Goal: Transaction & Acquisition: Purchase product/service

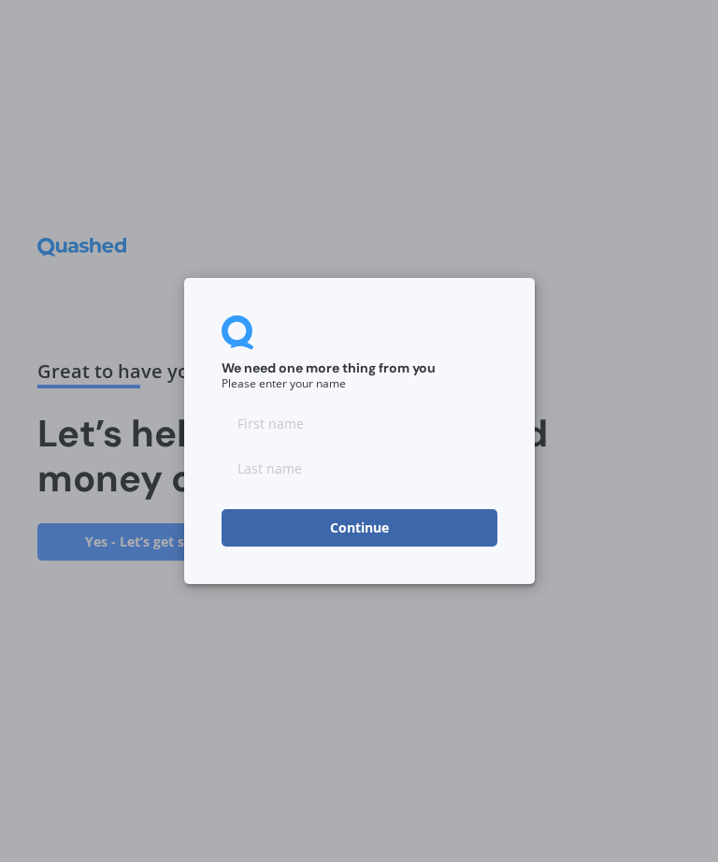
click at [295, 414] on input at bounding box center [360, 422] width 276 height 37
type input "[PERSON_NAME]"
click at [279, 465] on input at bounding box center [360, 467] width 276 height 37
type input "Spring"
click at [366, 530] on button "Continue" at bounding box center [360, 527] width 276 height 37
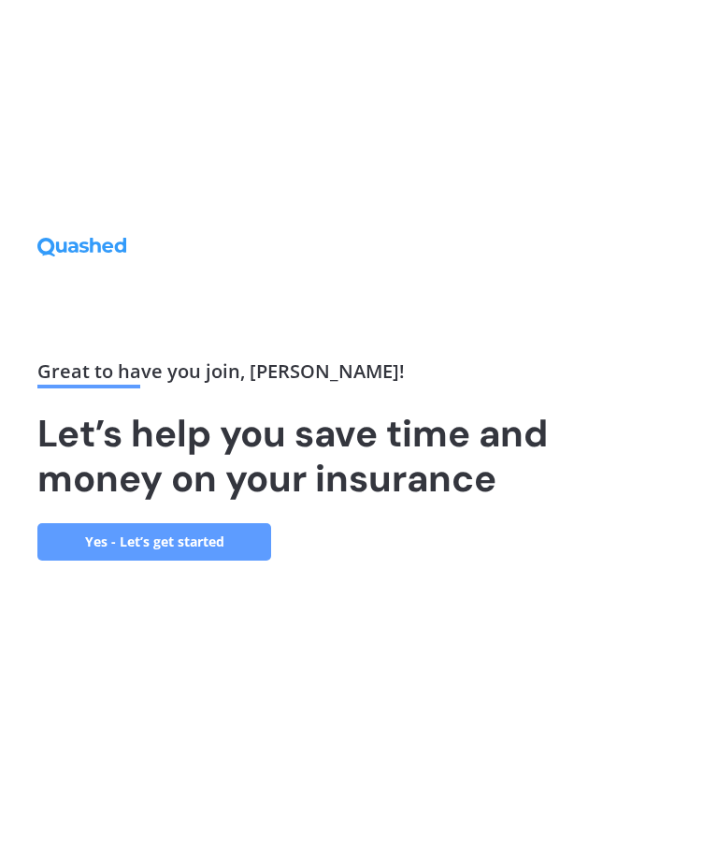
click at [249, 560] on link "Yes - Let’s get started" at bounding box center [154, 541] width 234 height 37
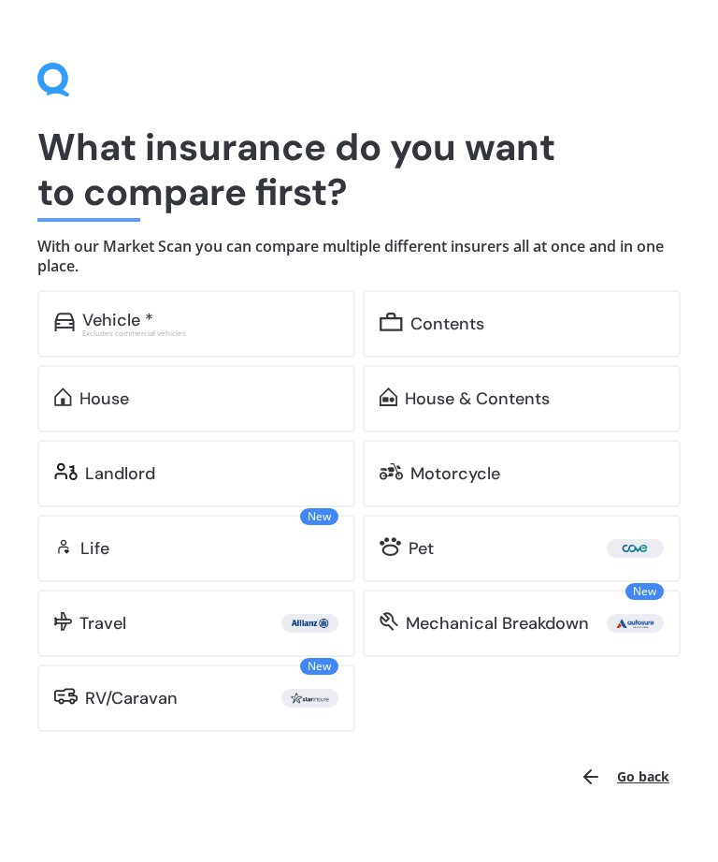
click at [529, 399] on div "House & Contents" at bounding box center [477, 398] width 145 height 19
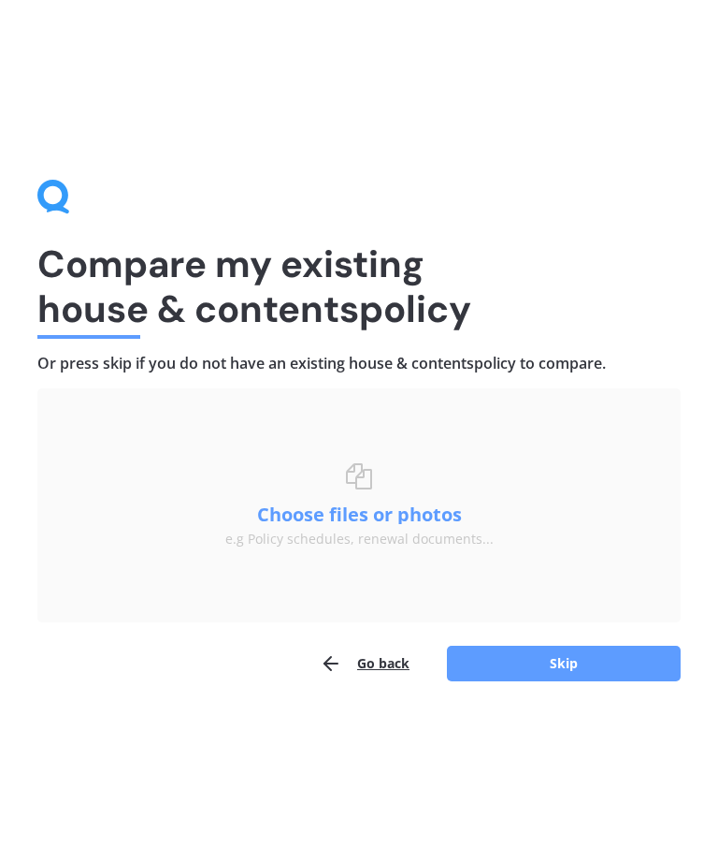
click at [563, 660] on button "Skip" at bounding box center [564, 664] width 234 height 36
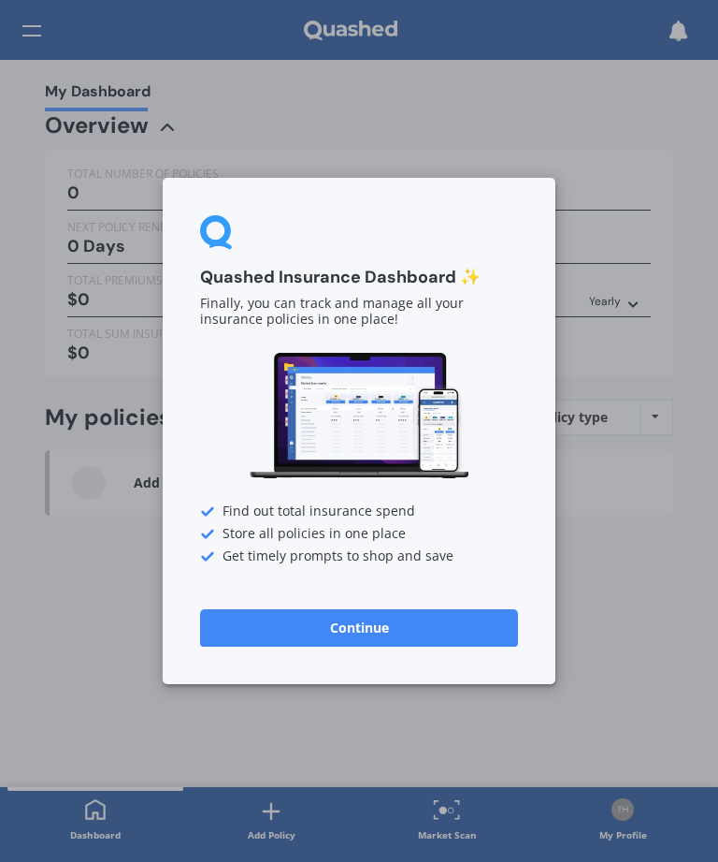
click at [598, 549] on div "Quashed Insurance Dashboard ✨ Finally, you can track and manage all your insura…" at bounding box center [359, 431] width 718 height 862
click at [489, 241] on div at bounding box center [359, 233] width 318 height 36
click at [37, 36] on div "Quashed Insurance Dashboard ✨ Finally, you can track and manage all your insura…" at bounding box center [359, 431] width 718 height 862
click at [367, 629] on button "Continue" at bounding box center [359, 627] width 318 height 37
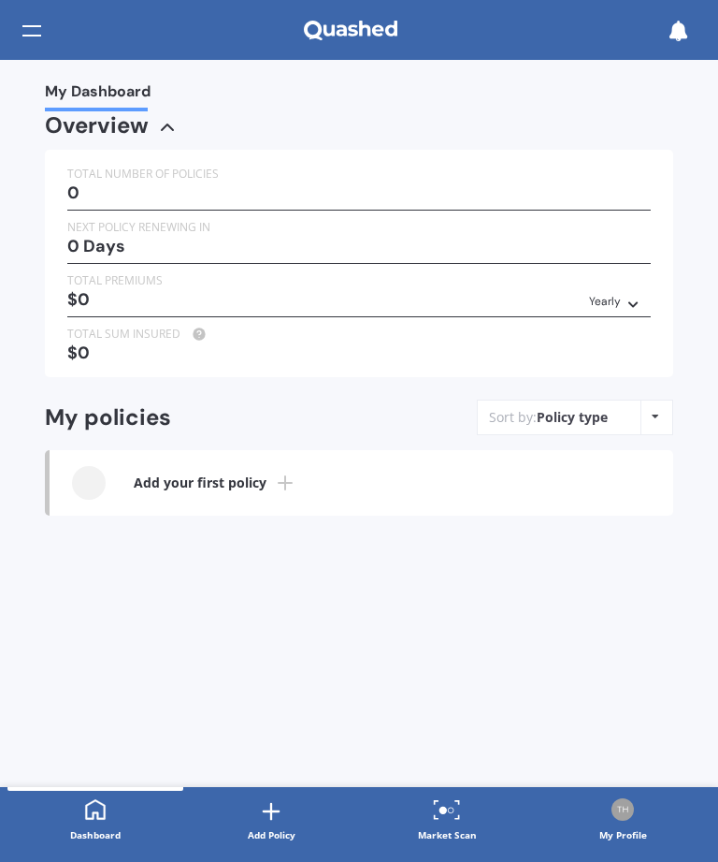
click at [39, 33] on div at bounding box center [31, 31] width 19 height 36
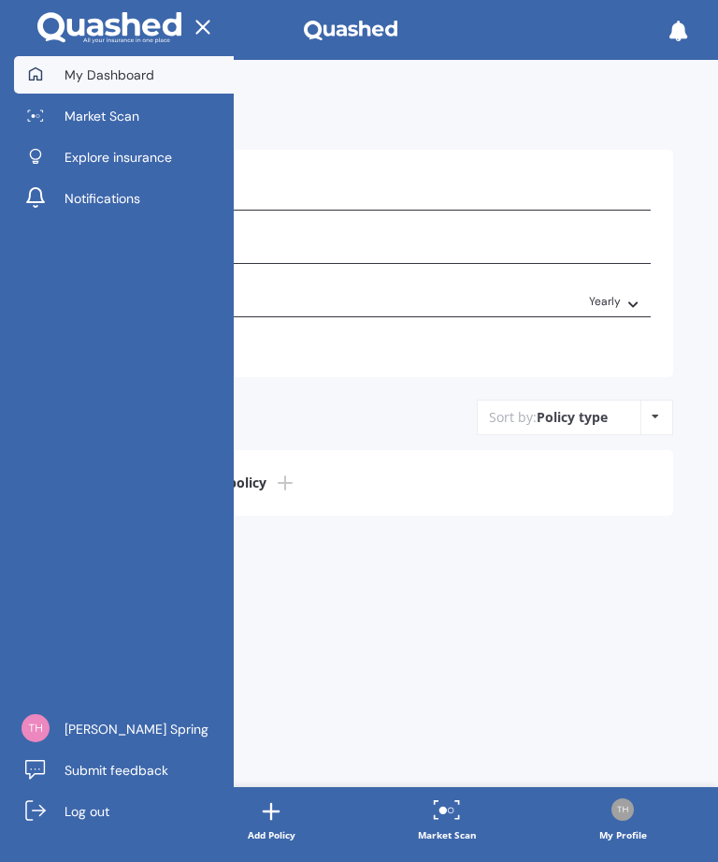
click at [100, 121] on span "Market Scan" at bounding box center [102, 116] width 75 height 19
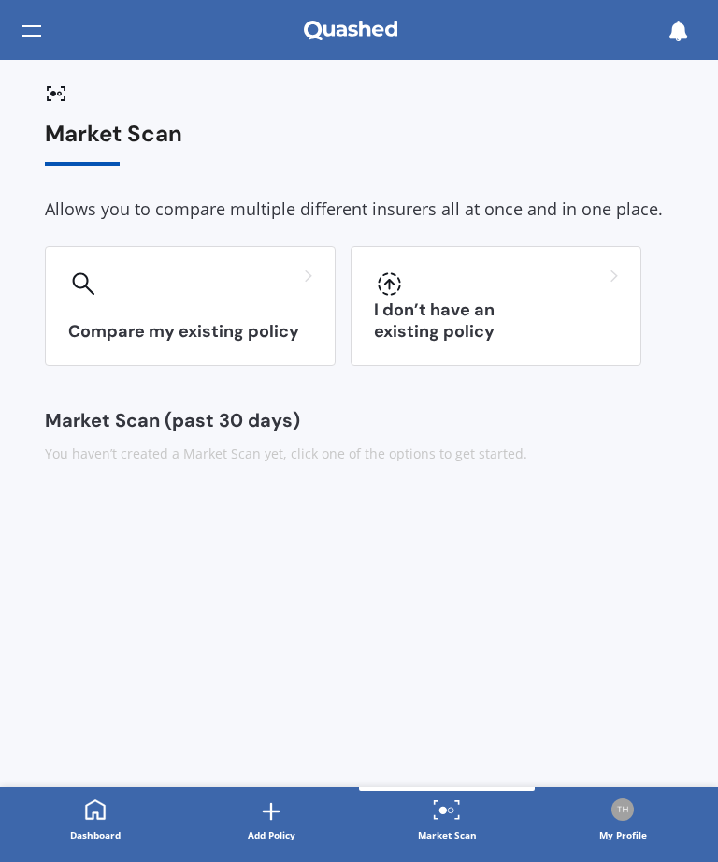
click at [547, 333] on h3 "I don’t have an existing policy" at bounding box center [496, 320] width 244 height 43
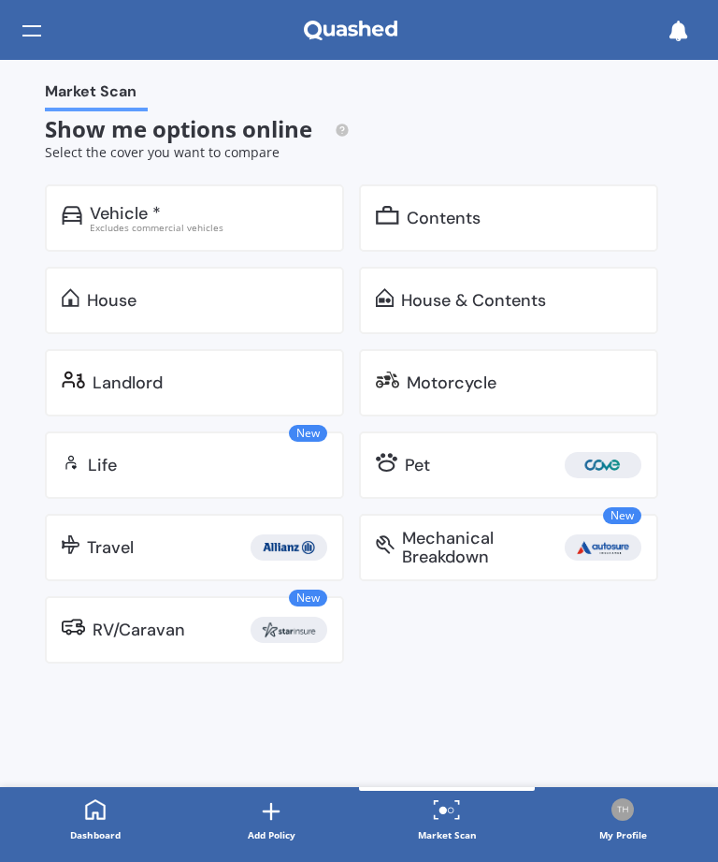
click at [444, 219] on div "Contents" at bounding box center [444, 218] width 74 height 19
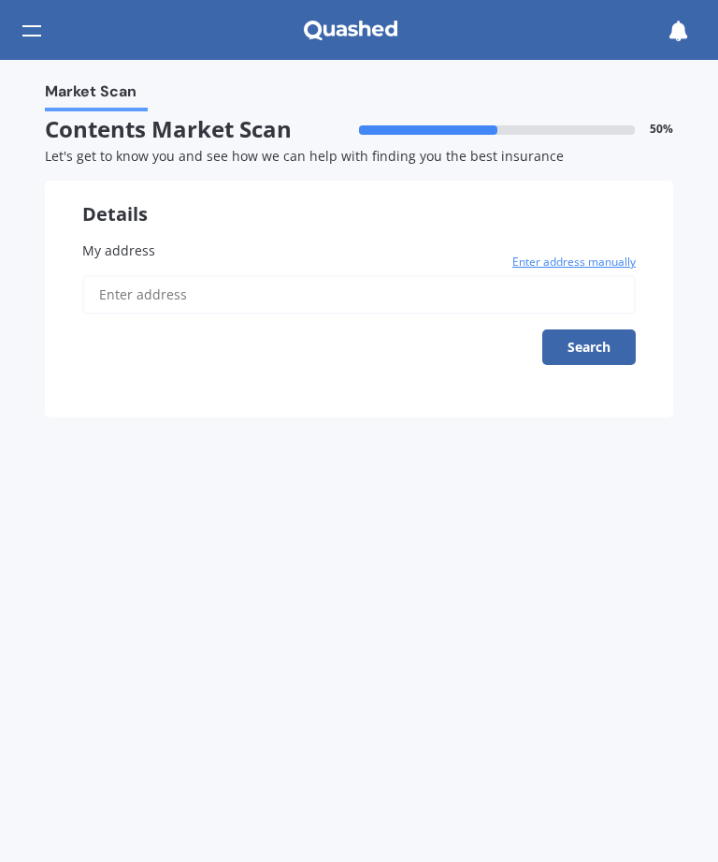
click at [172, 283] on input "My address" at bounding box center [359, 294] width 554 height 39
type input "[STREET_ADDRESS][PERSON_NAME]"
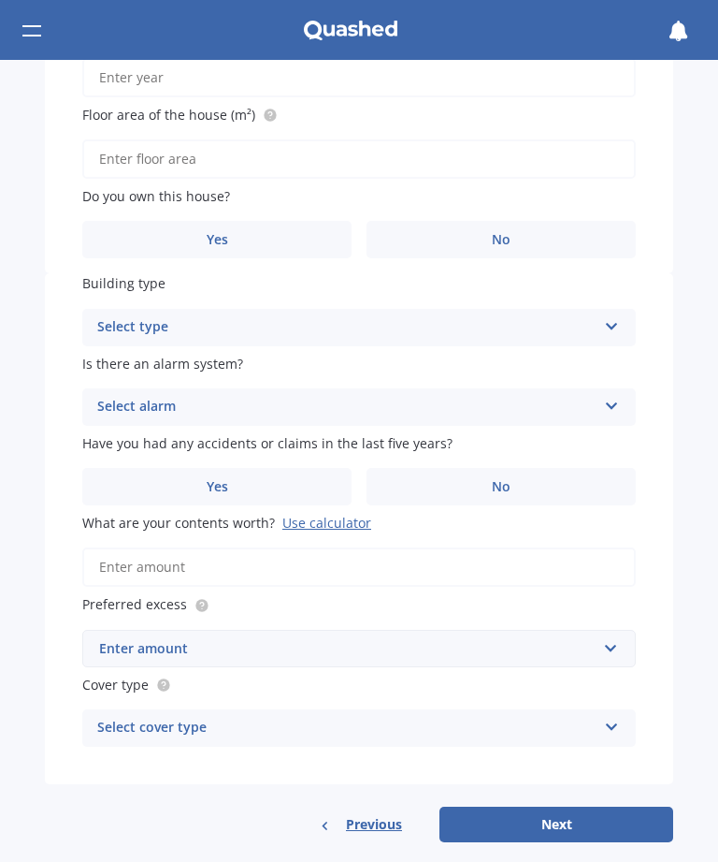
scroll to position [465, 0]
click at [390, 562] on input "What are your contents worth? Use calculator" at bounding box center [359, 567] width 554 height 39
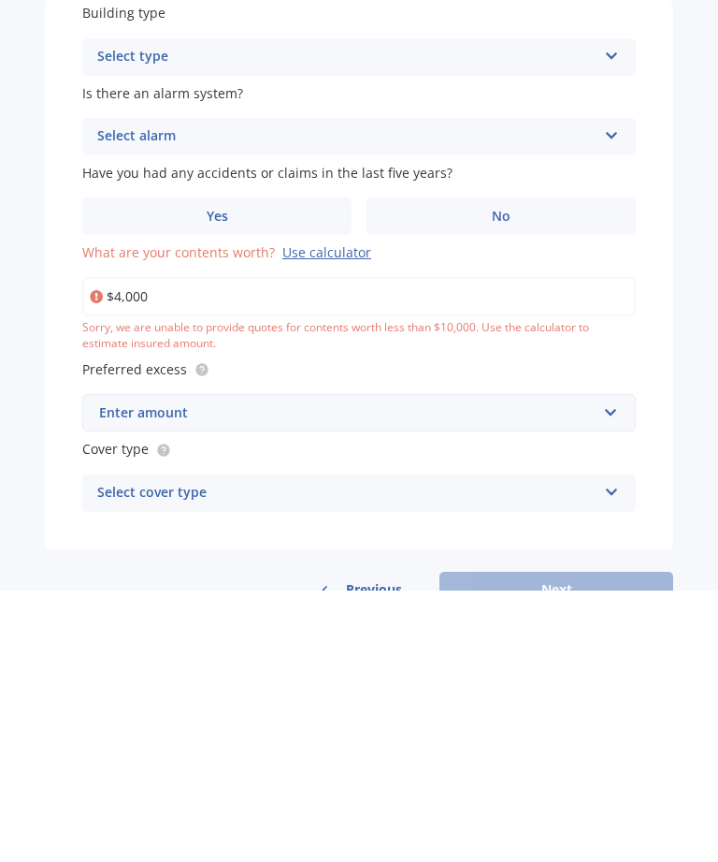
type input "$40,000"
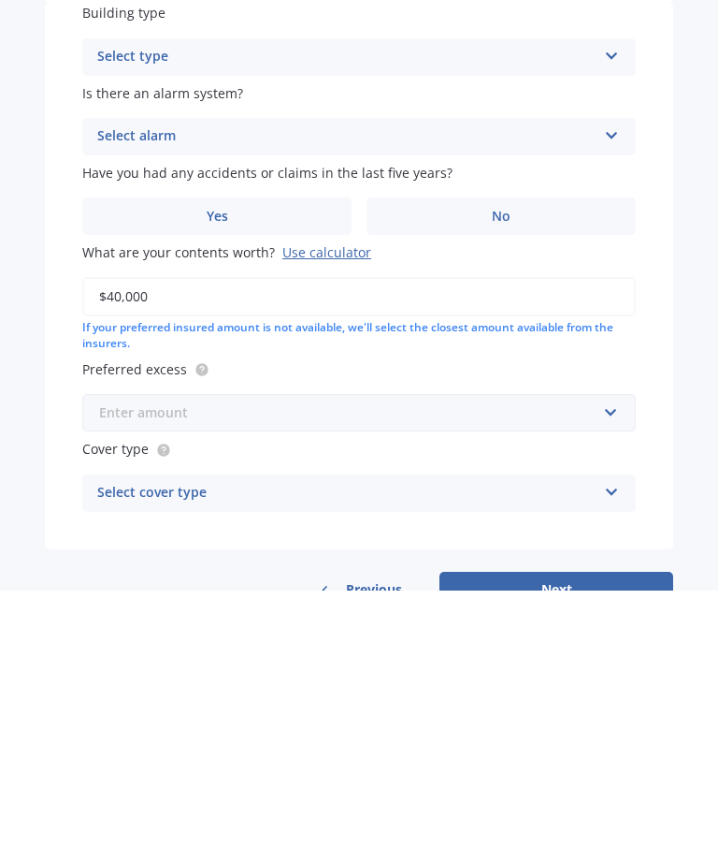
click at [358, 666] on input "text" at bounding box center [352, 684] width 537 height 36
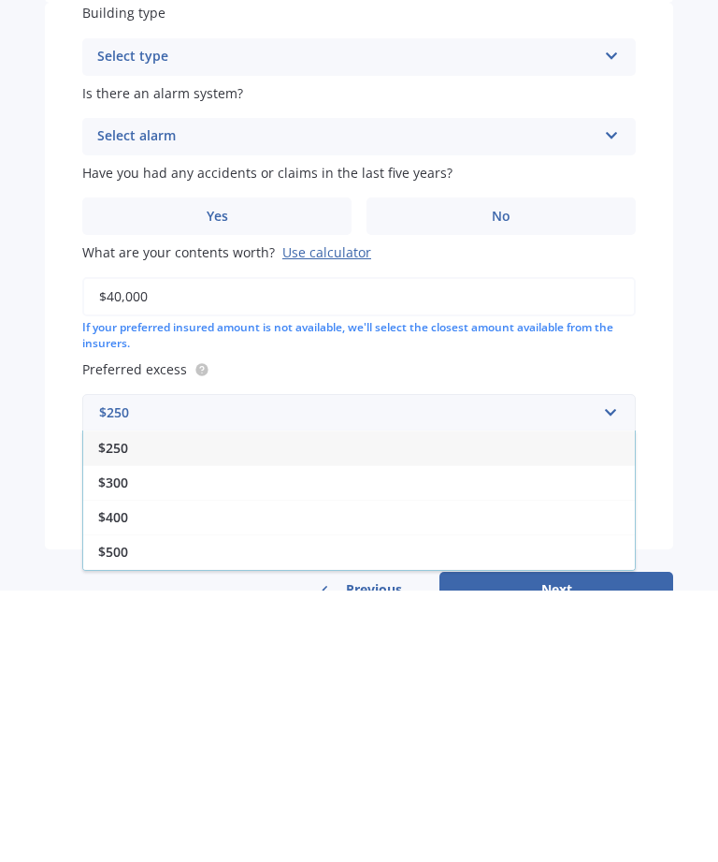
click at [111, 710] on span "$250" at bounding box center [113, 719] width 30 height 18
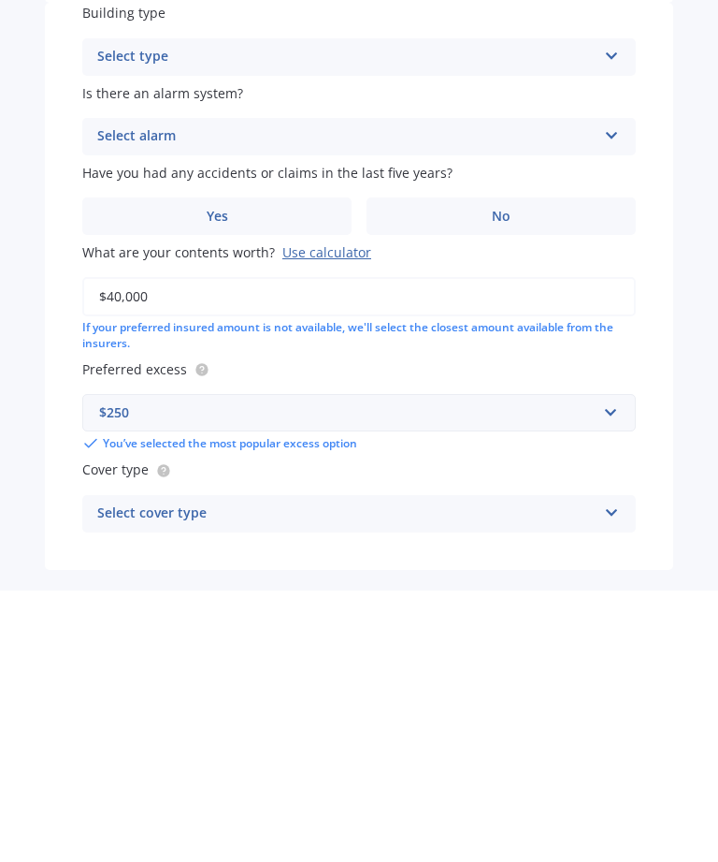
click at [269, 774] on div "Select cover type" at bounding box center [347, 785] width 500 height 22
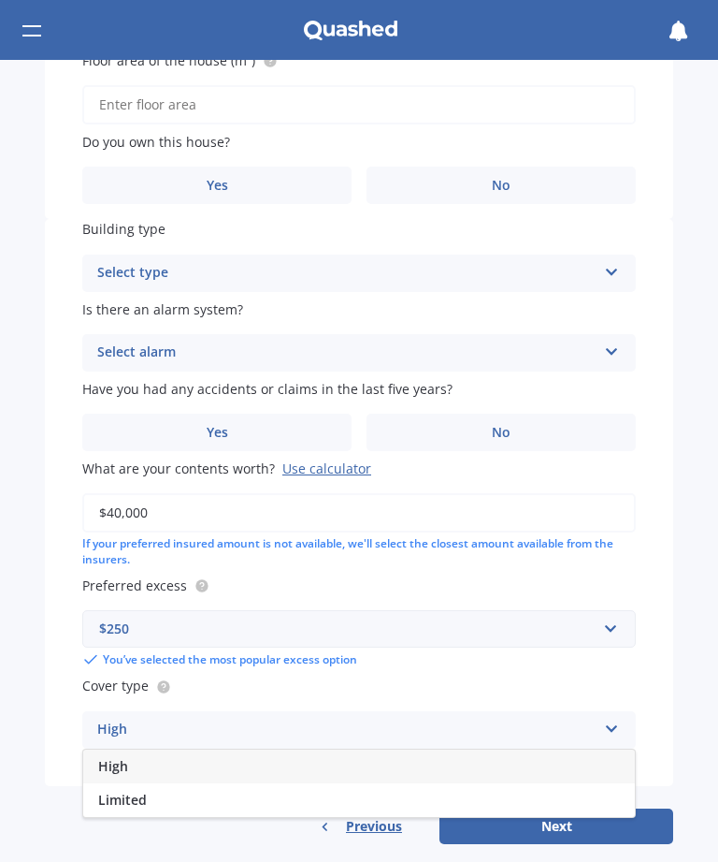
scroll to position [519, 0]
click at [105, 756] on div "High" at bounding box center [359, 767] width 552 height 34
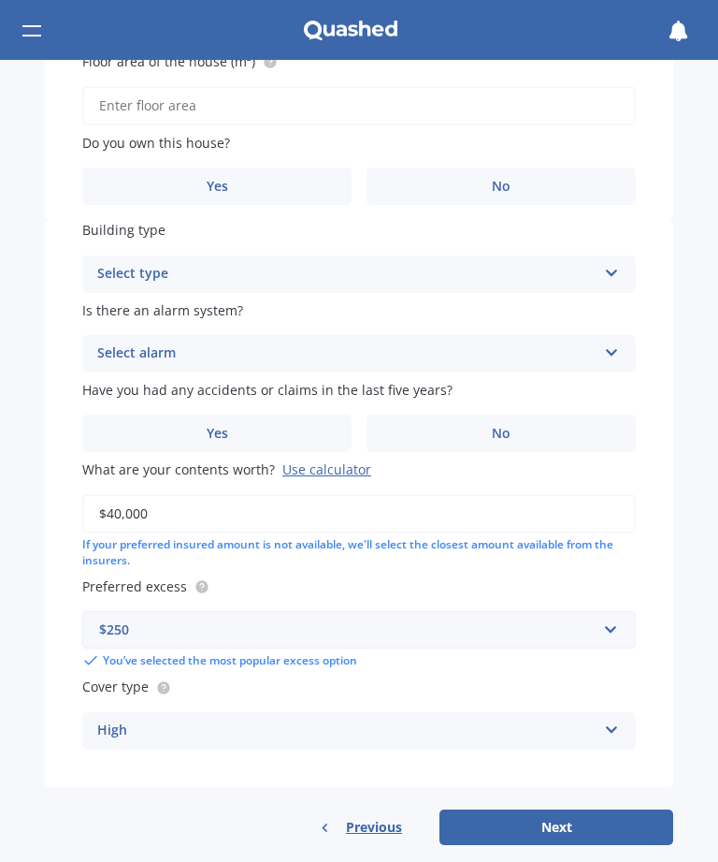
click at [618, 342] on icon at bounding box center [612, 348] width 16 height 13
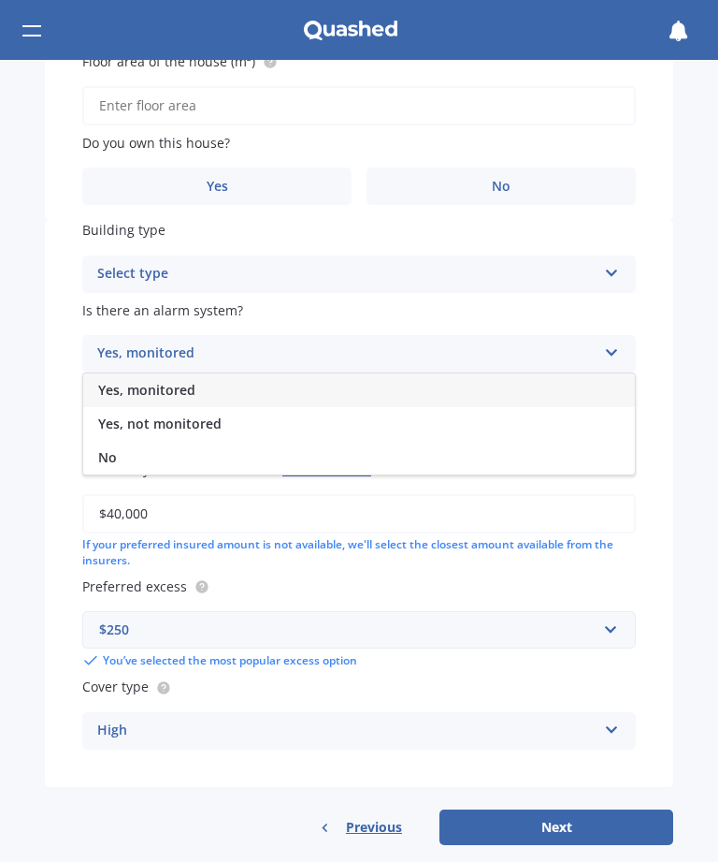
click at [201, 420] on div "Yes, not monitored" at bounding box center [359, 424] width 552 height 34
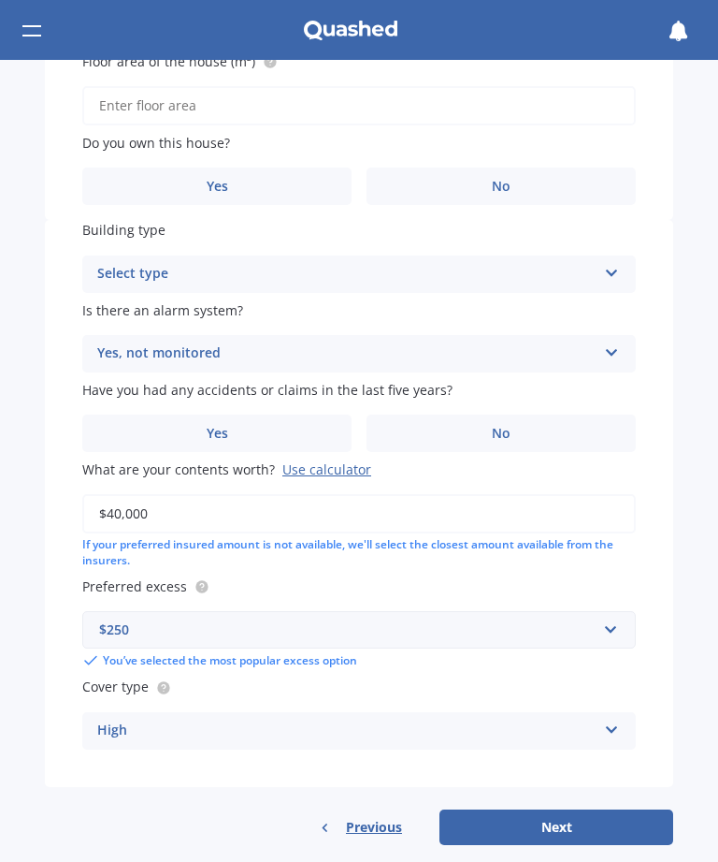
click at [180, 263] on div "Select type" at bounding box center [347, 274] width 500 height 22
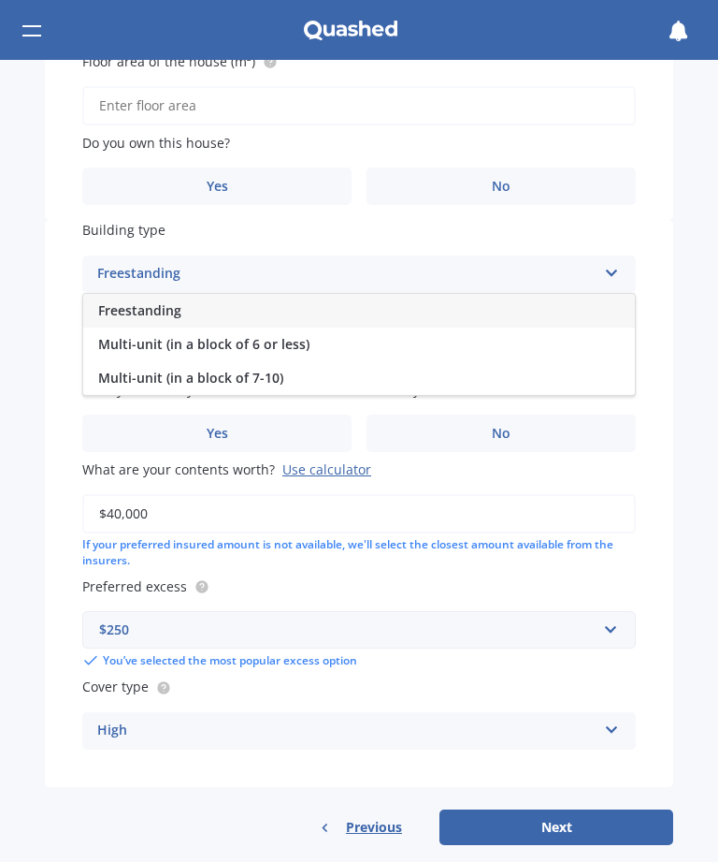
click at [138, 310] on div "Freestanding" at bounding box center [359, 311] width 552 height 34
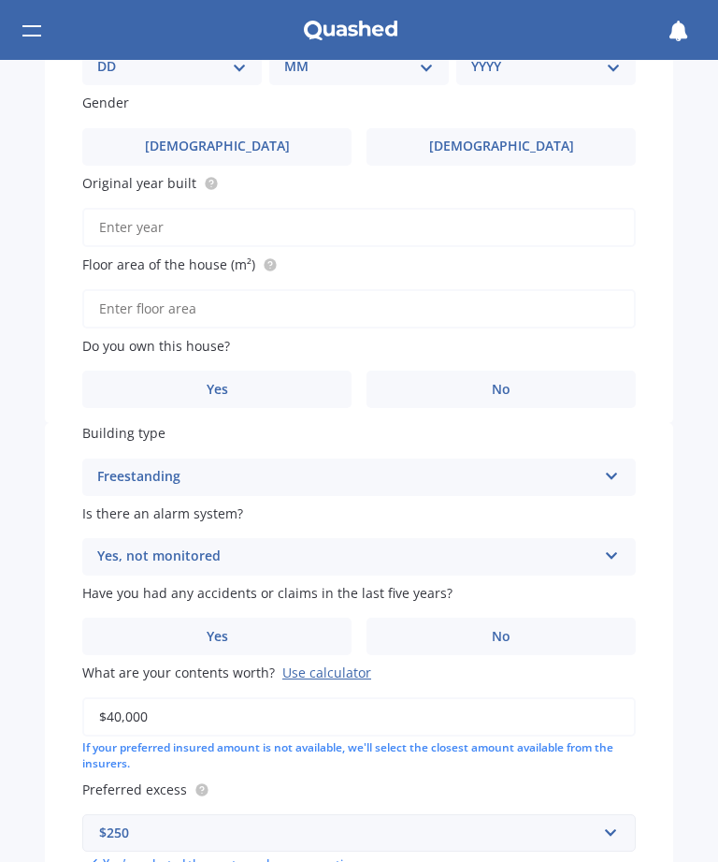
scroll to position [311, 0]
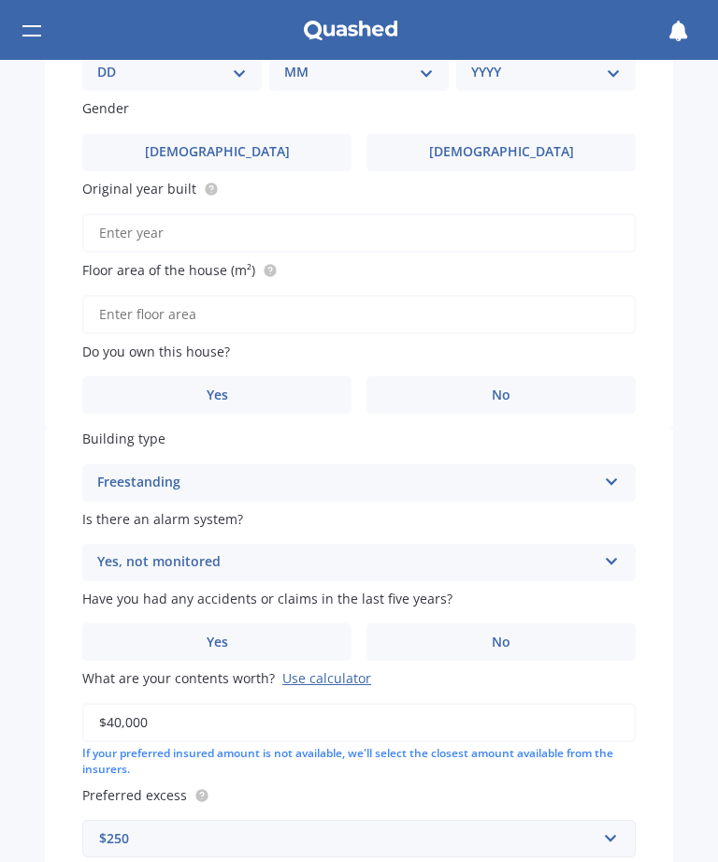
click at [502, 387] on span "No" at bounding box center [501, 395] width 19 height 16
click at [0, 0] on input "No" at bounding box center [0, 0] width 0 height 0
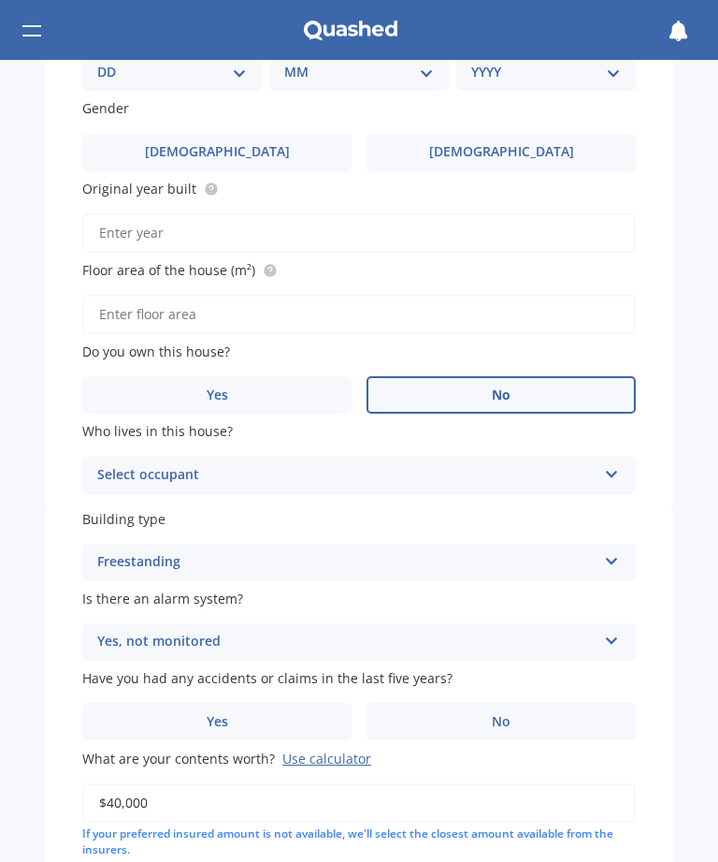
click at [615, 481] on div "Select occupant Tenant" at bounding box center [359, 475] width 554 height 37
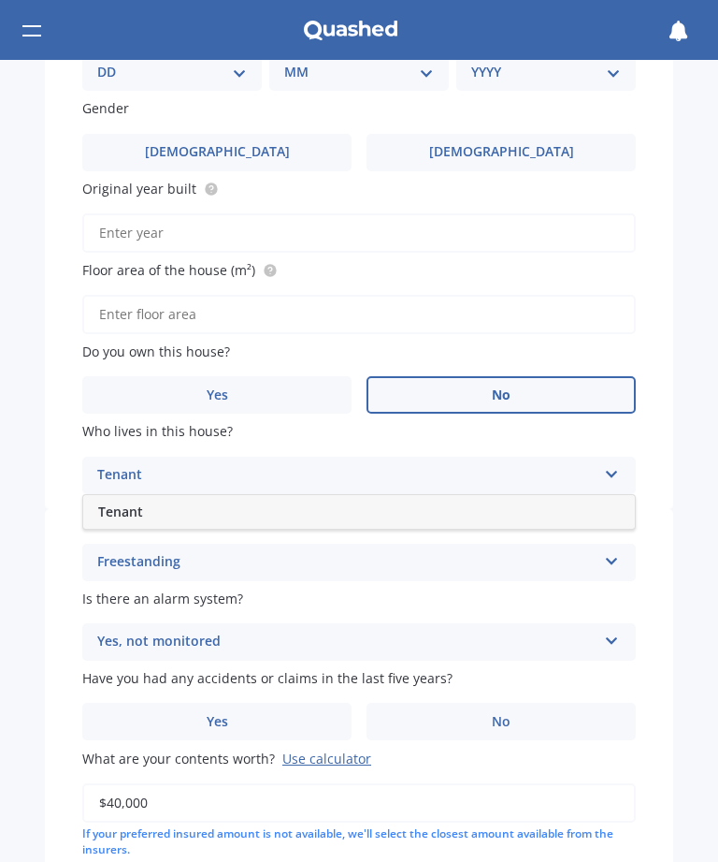
click at [617, 495] on div "Tenant" at bounding box center [359, 512] width 552 height 34
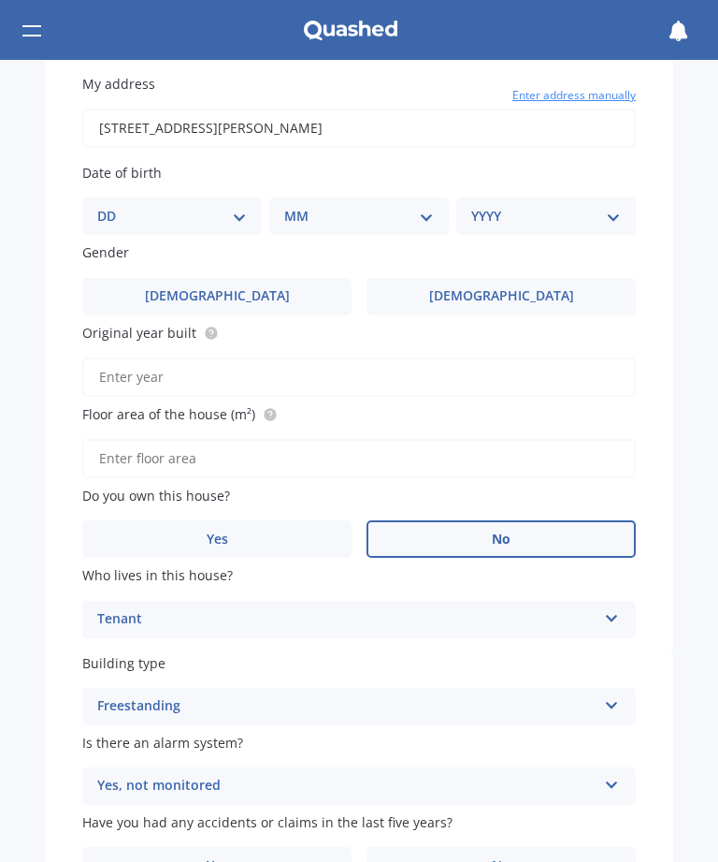
scroll to position [181, 0]
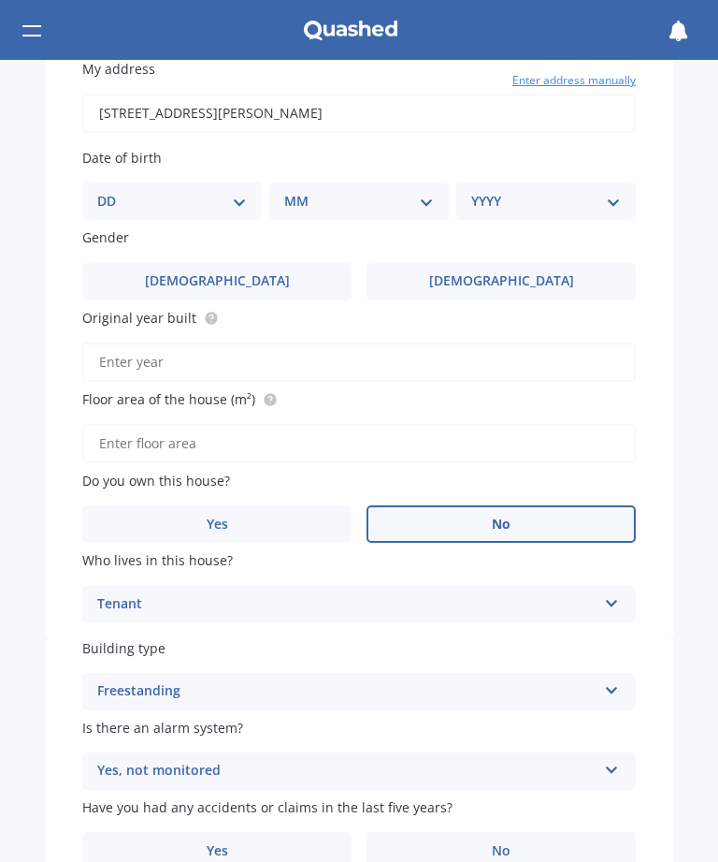
click at [570, 436] on input "Floor area of the house (m²)" at bounding box center [359, 443] width 554 height 39
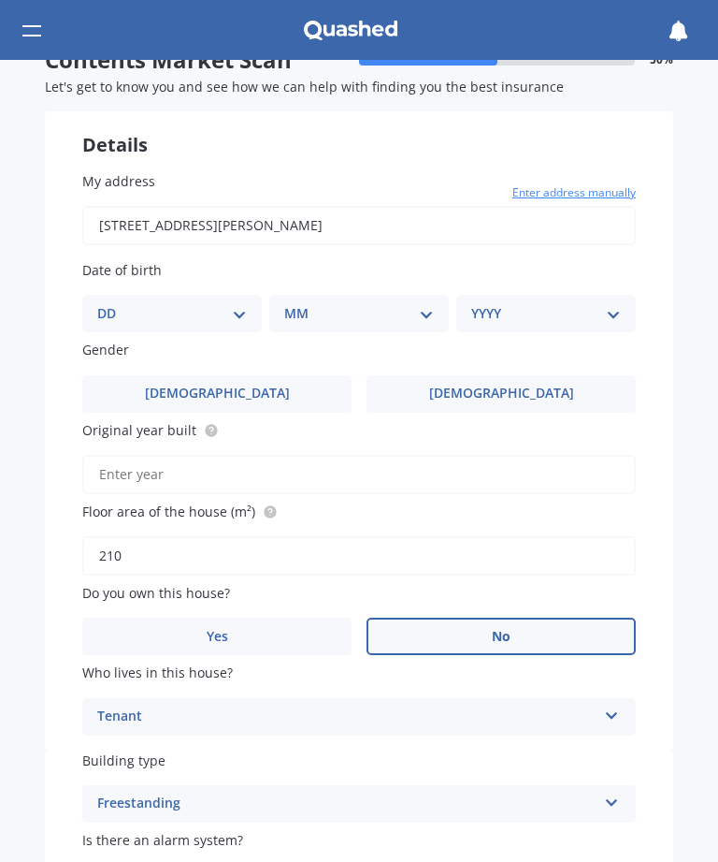
scroll to position [63, 0]
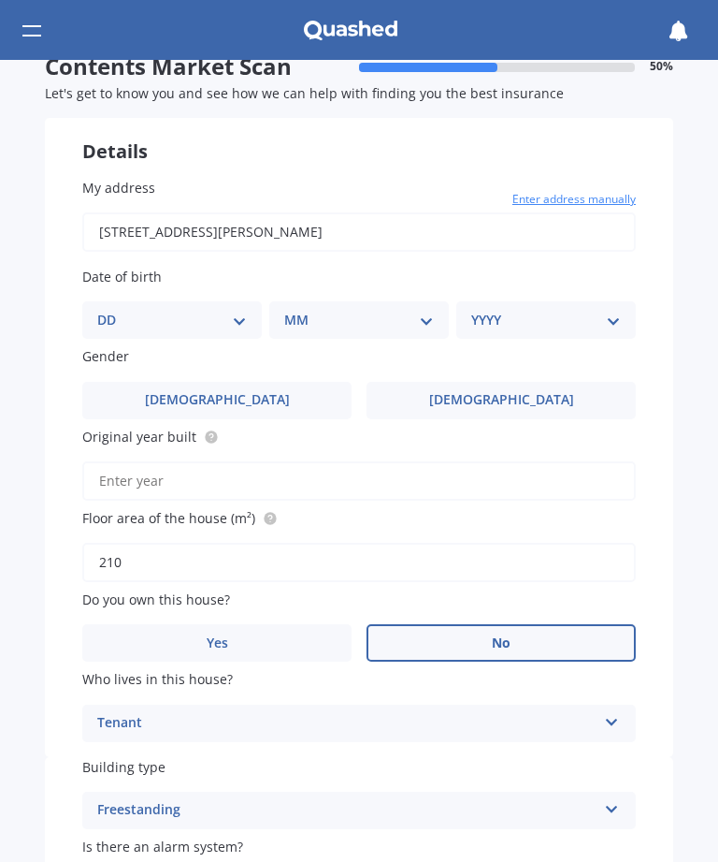
type input "210"
click at [506, 469] on input "Original year built" at bounding box center [359, 480] width 554 height 39
click at [505, 468] on input "Original year built" at bounding box center [359, 480] width 554 height 39
type input "2012"
click at [236, 324] on select "DD 01 02 03 04 05 06 07 08 09 10 11 12 13 14 15 16 17 18 19 20 21 22 23 24 25 2…" at bounding box center [172, 320] width 150 height 21
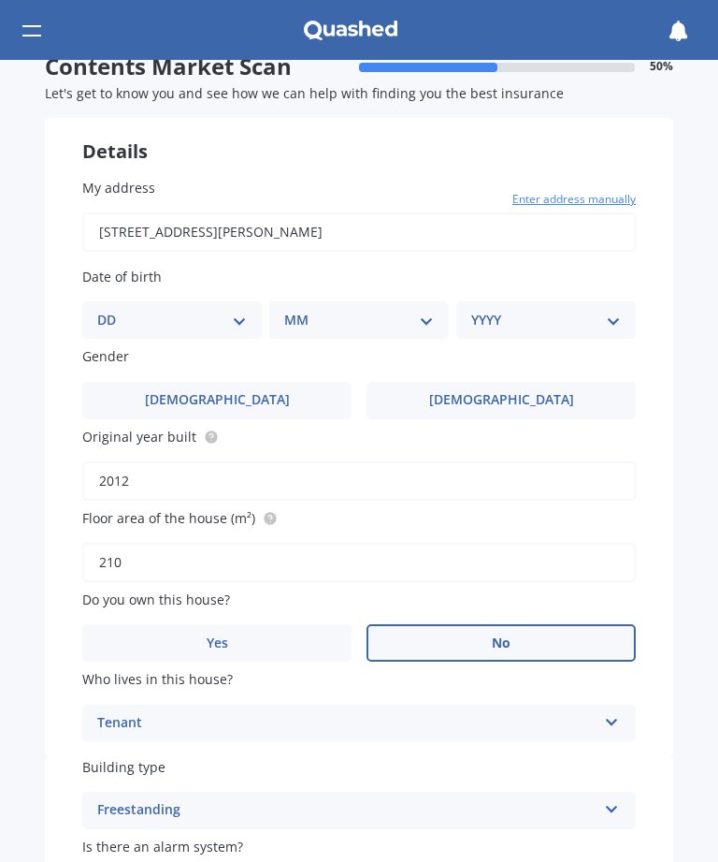
select select "29"
click at [349, 322] on select "MM 01 02 03 04 05 06 07 08 09 10 11 12" at bounding box center [363, 320] width 142 height 21
select select "11"
click at [597, 323] on select "YYYY 2009 2008 2007 2006 2005 2004 2003 2002 2001 2000 1999 1998 1997 1996 1995…" at bounding box center [543, 320] width 142 height 21
select select "1971"
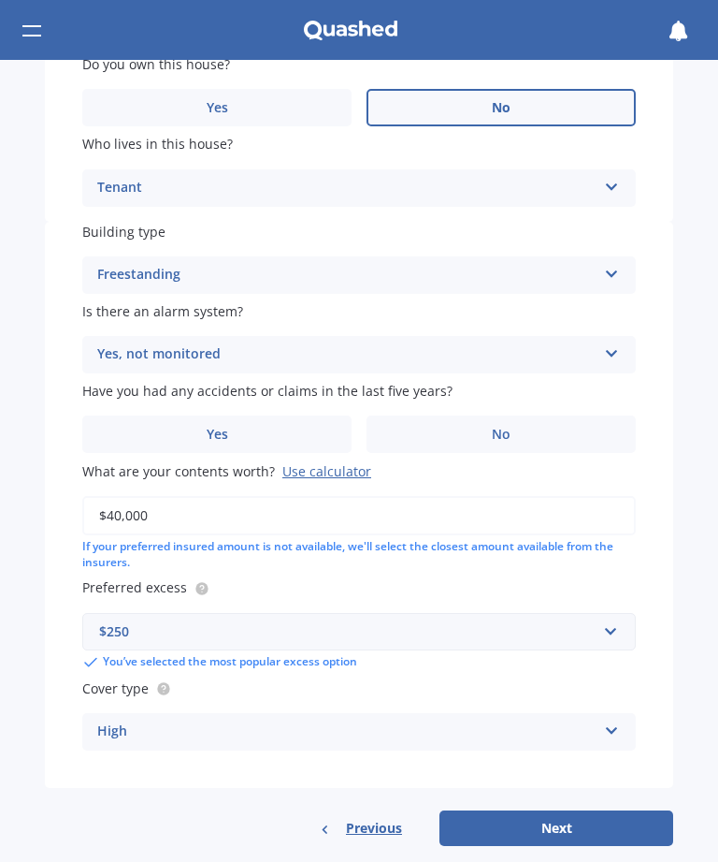
click at [562, 810] on button "Next" at bounding box center [557, 828] width 234 height 36
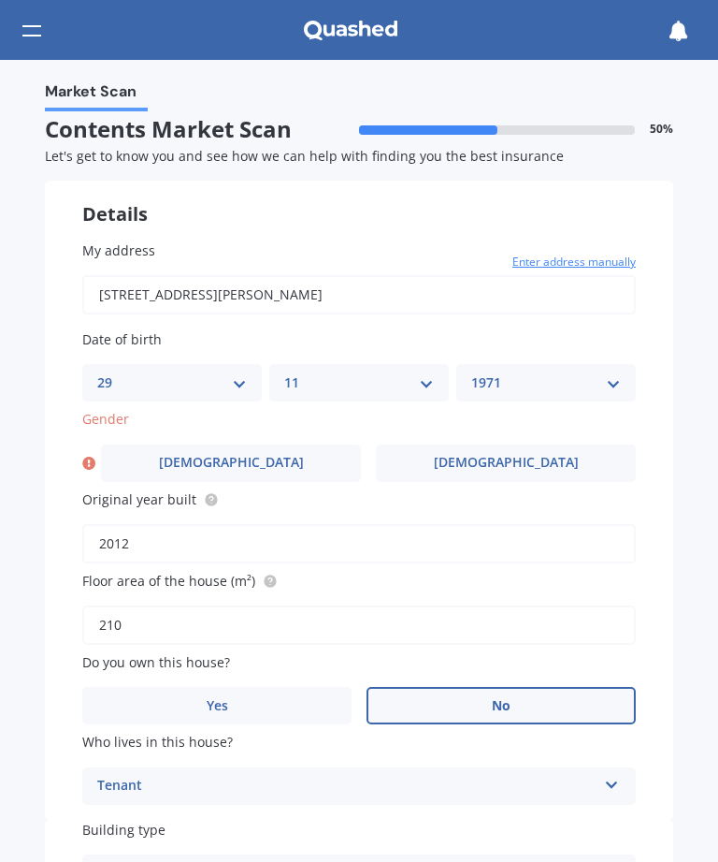
scroll to position [0, 0]
click at [514, 455] on span "[DEMOGRAPHIC_DATA]" at bounding box center [506, 463] width 145 height 16
click at [0, 0] on input "[DEMOGRAPHIC_DATA]" at bounding box center [0, 0] width 0 height 0
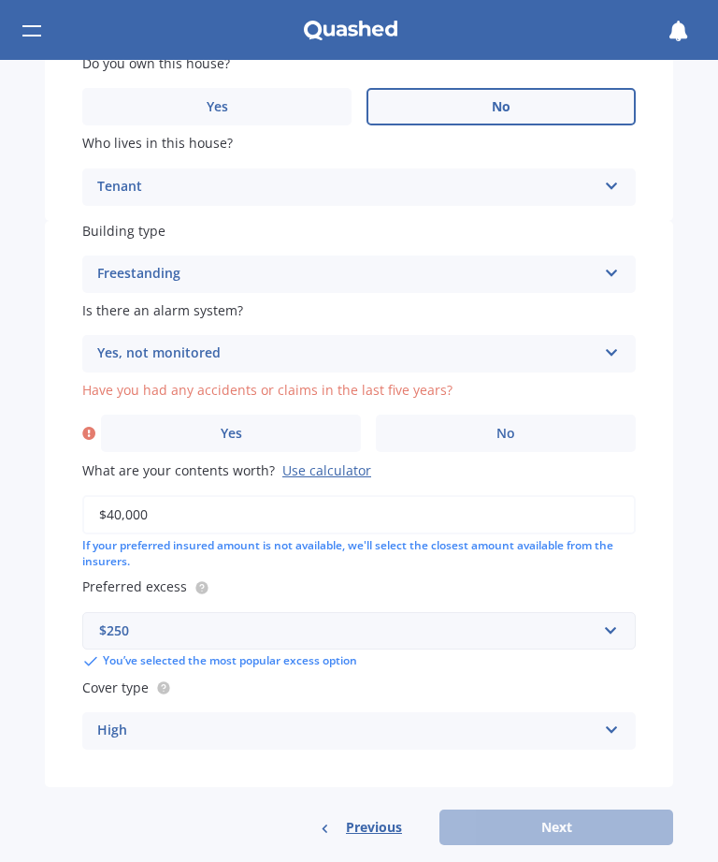
scroll to position [598, 0]
click at [511, 427] on span "No" at bounding box center [506, 435] width 19 height 16
click at [0, 0] on input "No" at bounding box center [0, 0] width 0 height 0
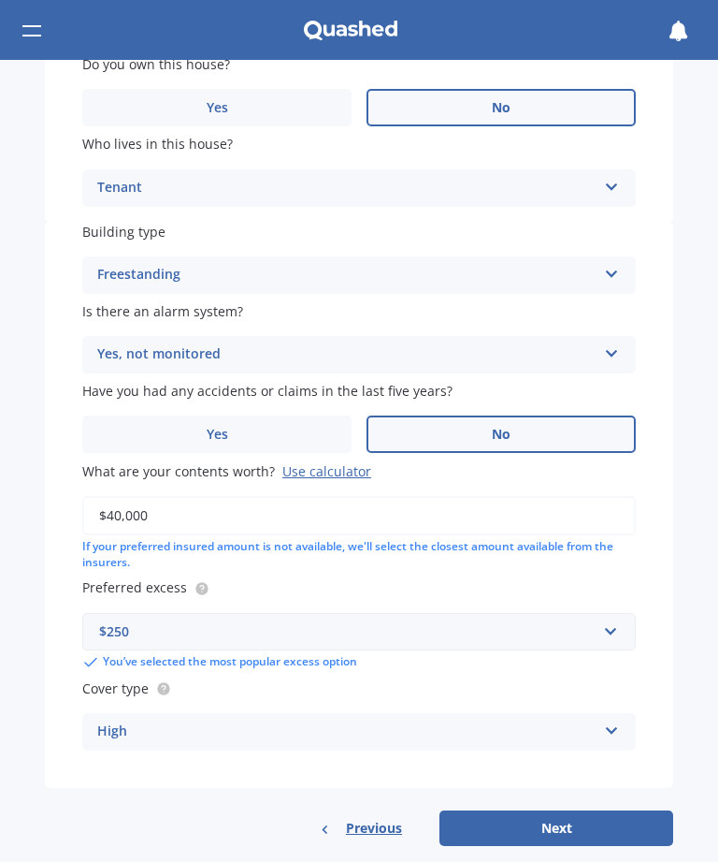
click at [558, 810] on button "Next" at bounding box center [557, 828] width 234 height 36
select select "29"
select select "11"
select select "1971"
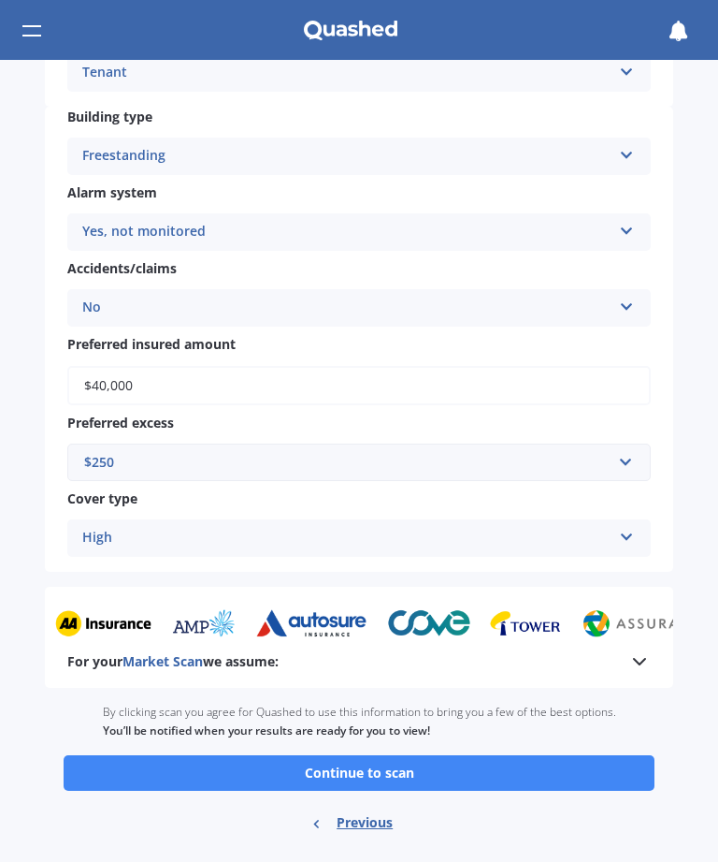
scroll to position [660, 0]
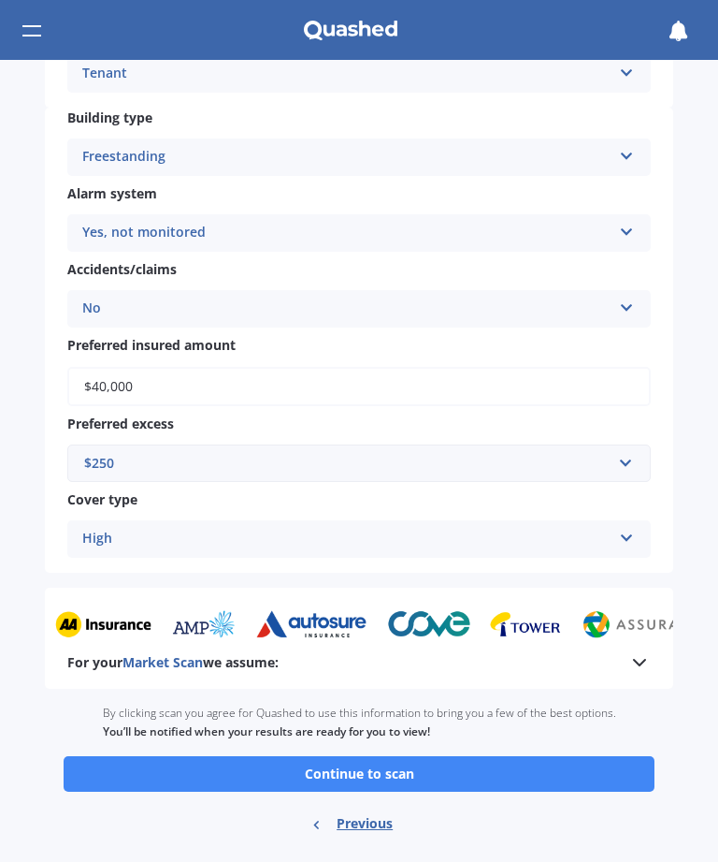
click at [398, 757] on button "Continue to scan" at bounding box center [359, 774] width 591 height 36
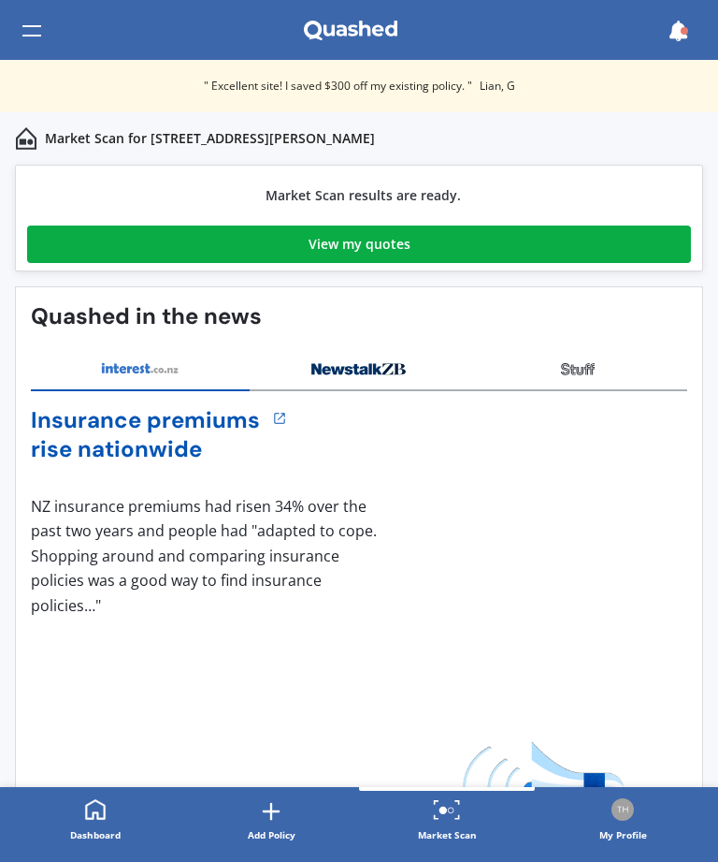
click at [387, 250] on div "View my quotes" at bounding box center [360, 243] width 102 height 37
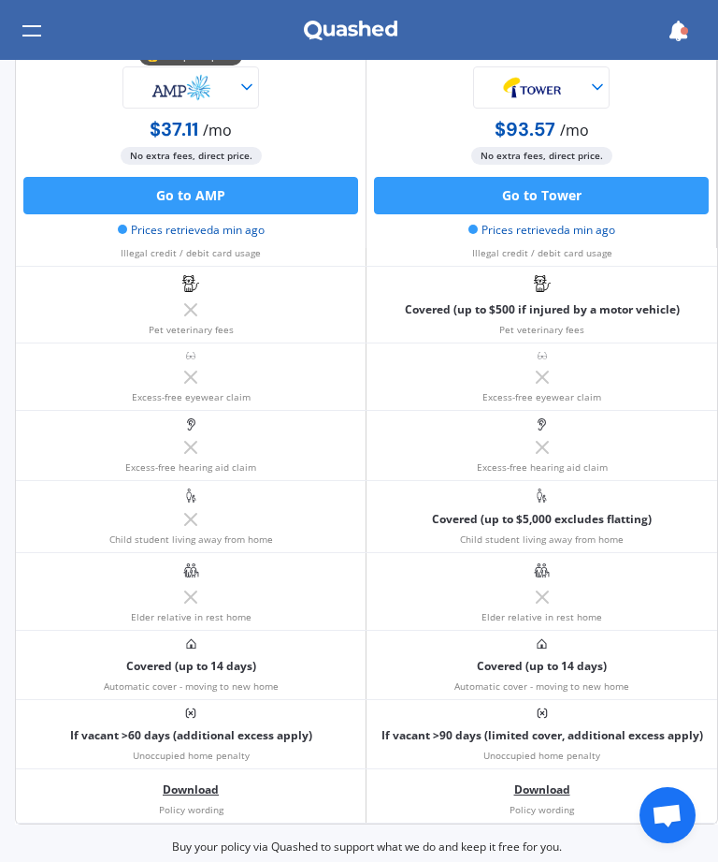
scroll to position [2114, 0]
click at [627, 713] on div "If vacant >90 days (limited cover, additional excess apply) Unoccupied home pen…" at bounding box center [542, 734] width 351 height 68
click at [627, 712] on div "If vacant >90 days (limited cover, additional excess apply) Unoccupied home pen…" at bounding box center [542, 734] width 351 height 68
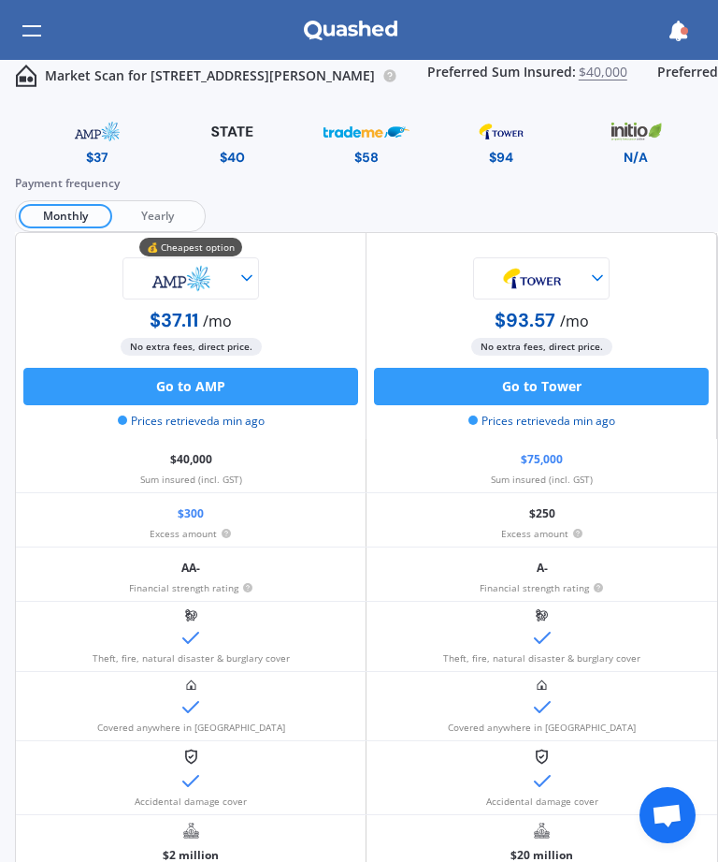
scroll to position [0, 0]
